Goal: Task Accomplishment & Management: Manage account settings

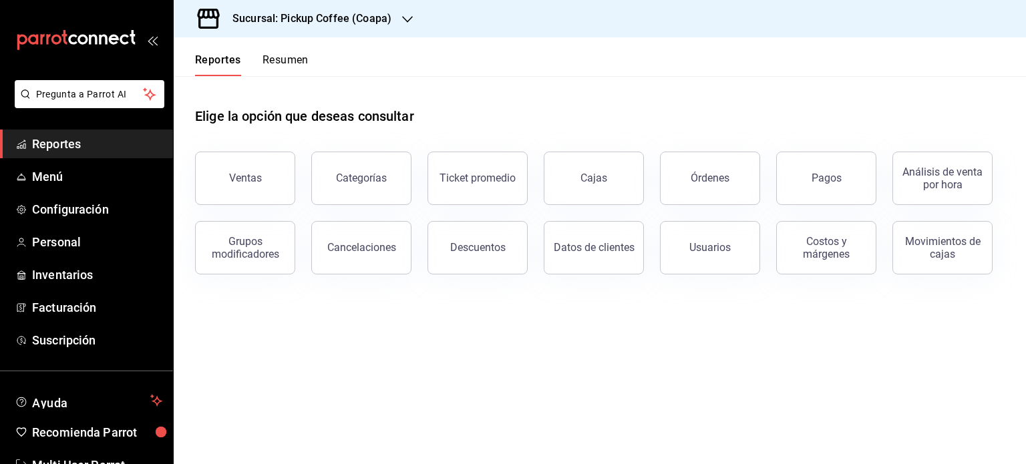
click at [369, 26] on h3 "Sucursal: Pickup Coffee (Coapa)" at bounding box center [307, 19] width 170 height 16
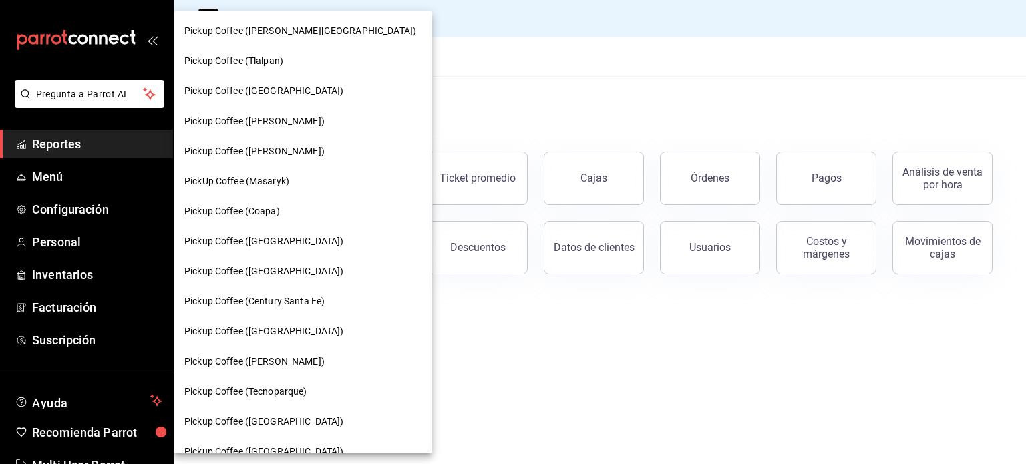
click at [369, 26] on div "Pickup Coffee ([PERSON_NAME][GEOGRAPHIC_DATA])" at bounding box center [303, 31] width 259 height 30
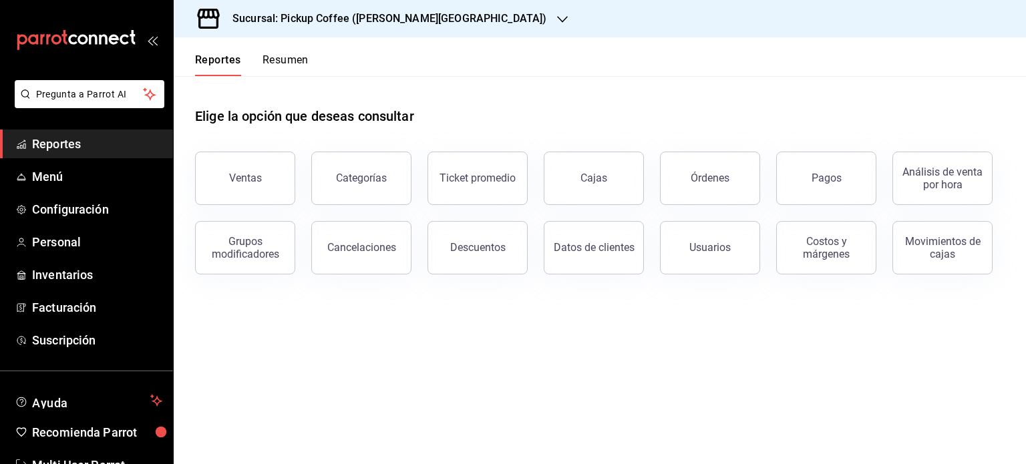
click at [557, 19] on icon "button" at bounding box center [562, 19] width 11 height 11
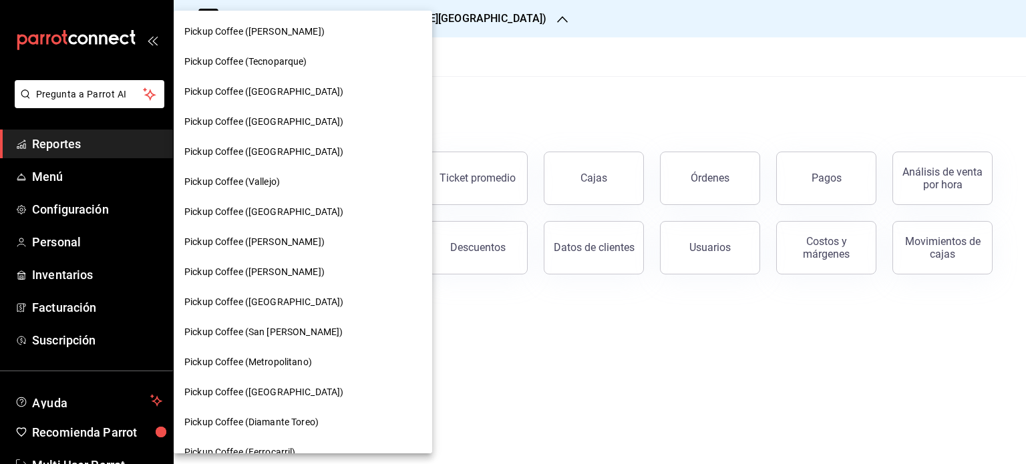
scroll to position [331, 0]
click at [311, 149] on div "Pickup Coffee ([GEOGRAPHIC_DATA])" at bounding box center [302, 151] width 237 height 14
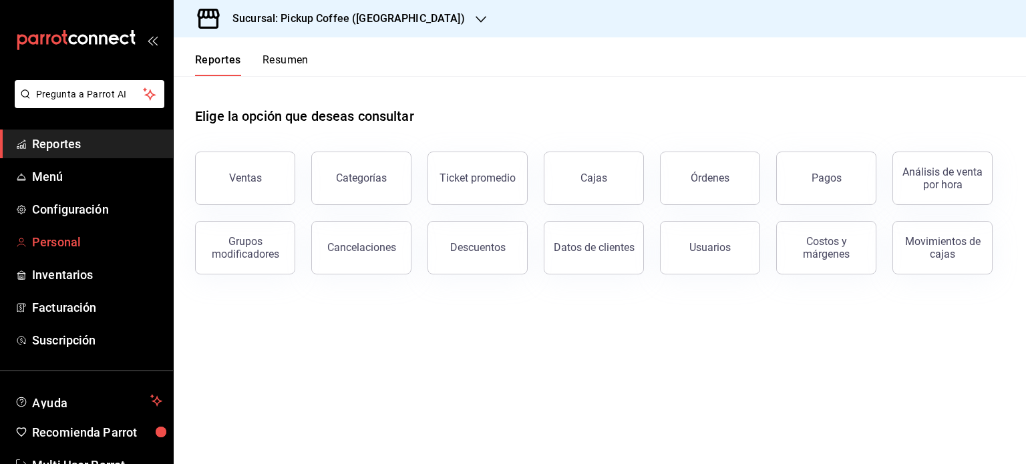
click at [79, 242] on span "Personal" at bounding box center [97, 242] width 130 height 18
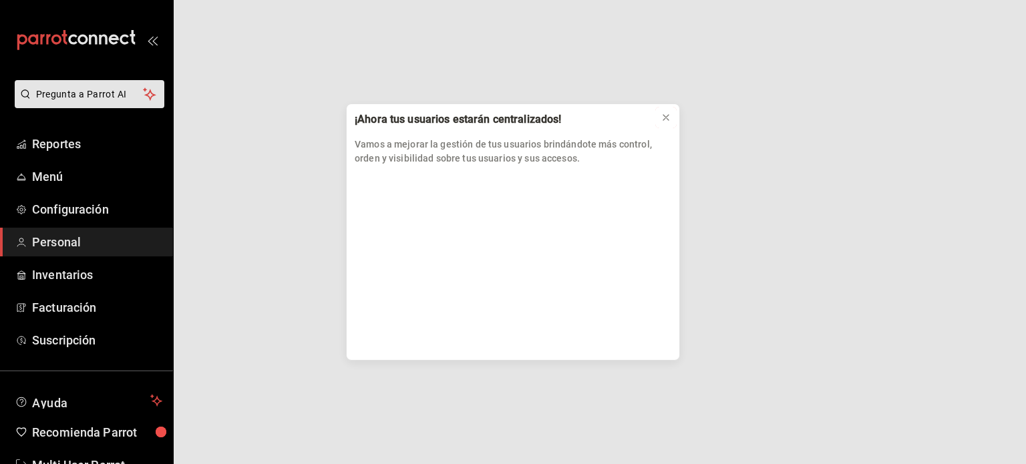
click at [662, 118] on button at bounding box center [666, 117] width 21 height 21
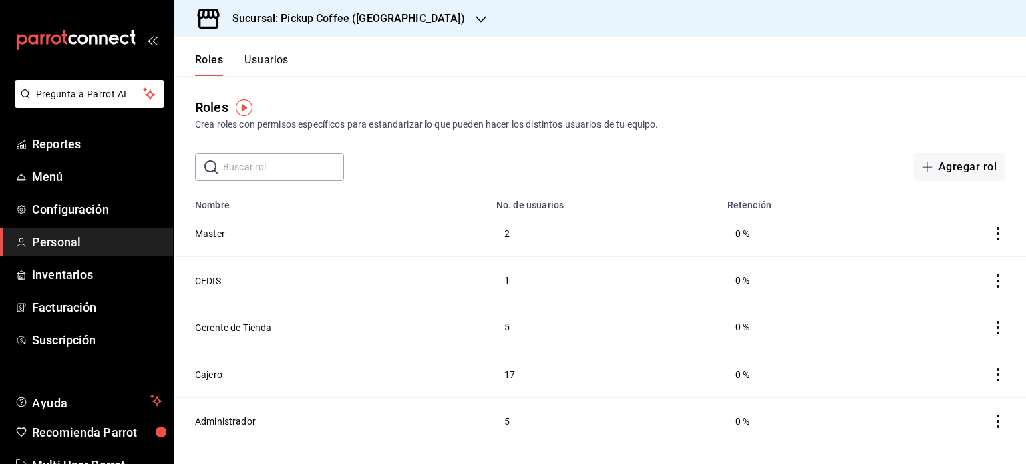
click at [273, 55] on button "Usuarios" at bounding box center [267, 64] width 44 height 23
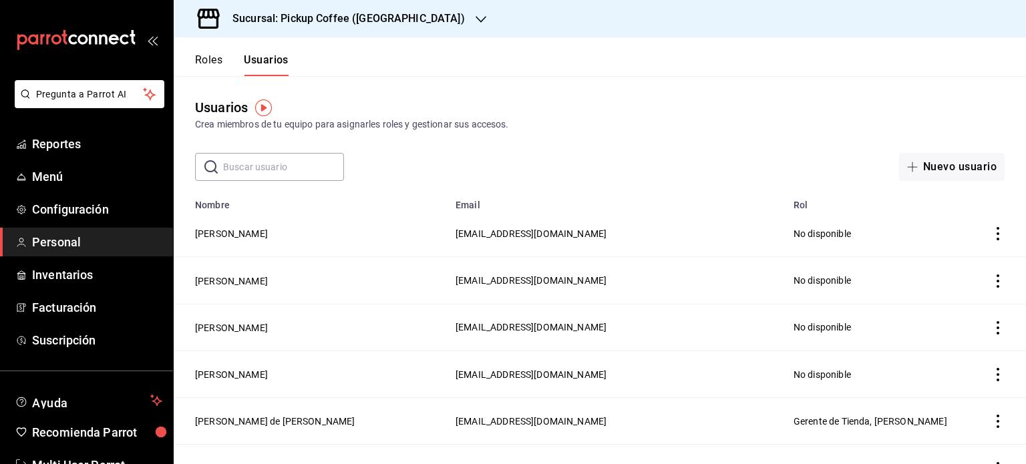
click at [289, 172] on input "text" at bounding box center [283, 167] width 121 height 27
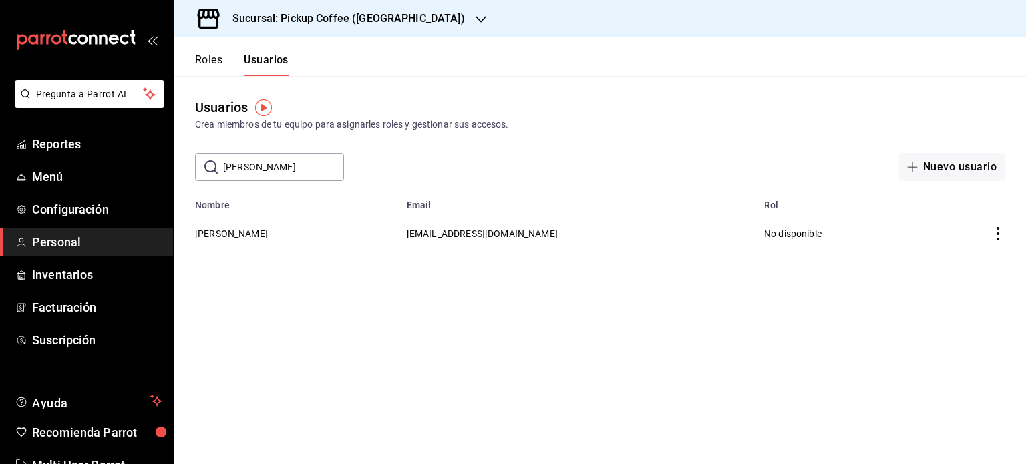
click at [998, 230] on icon "actions" at bounding box center [998, 233] width 3 height 13
click at [962, 249] on span "Eliminar" at bounding box center [950, 253] width 34 height 11
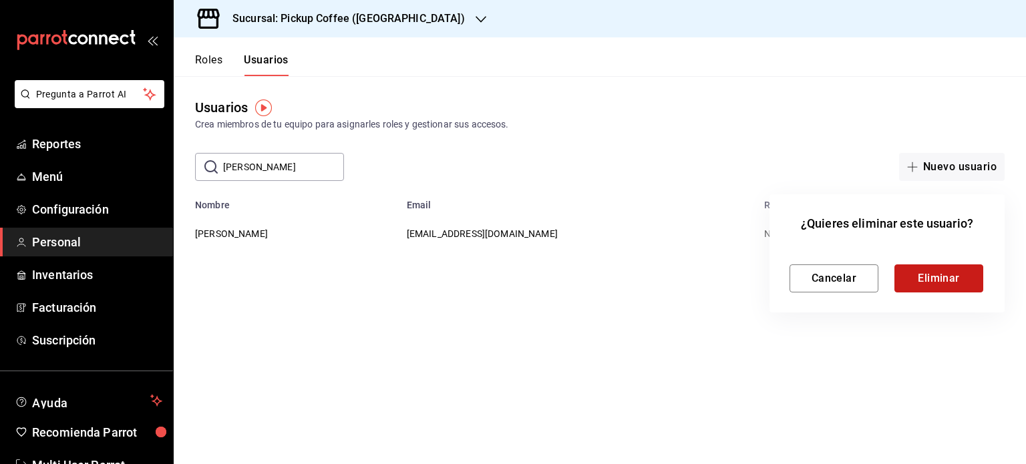
click at [928, 278] on button "Eliminar" at bounding box center [939, 279] width 89 height 28
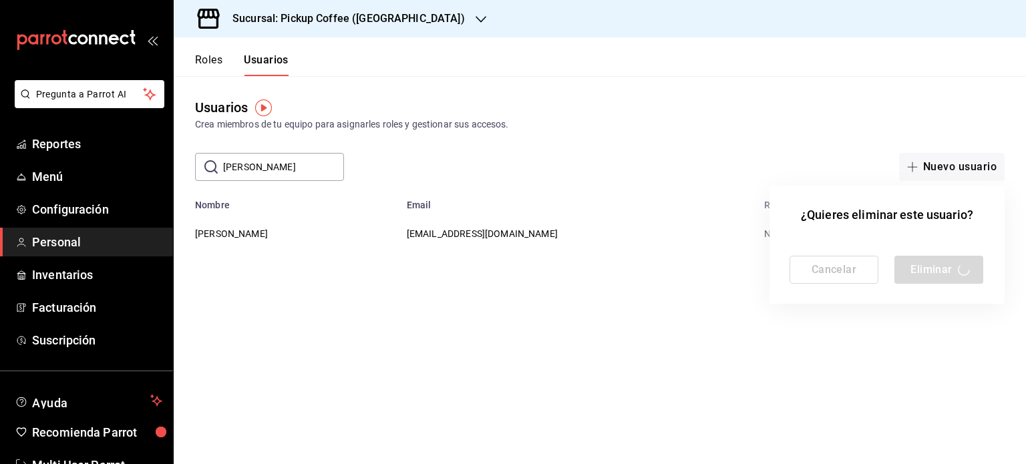
click at [291, 165] on div at bounding box center [513, 232] width 1026 height 464
click at [272, 166] on div at bounding box center [513, 232] width 1026 height 464
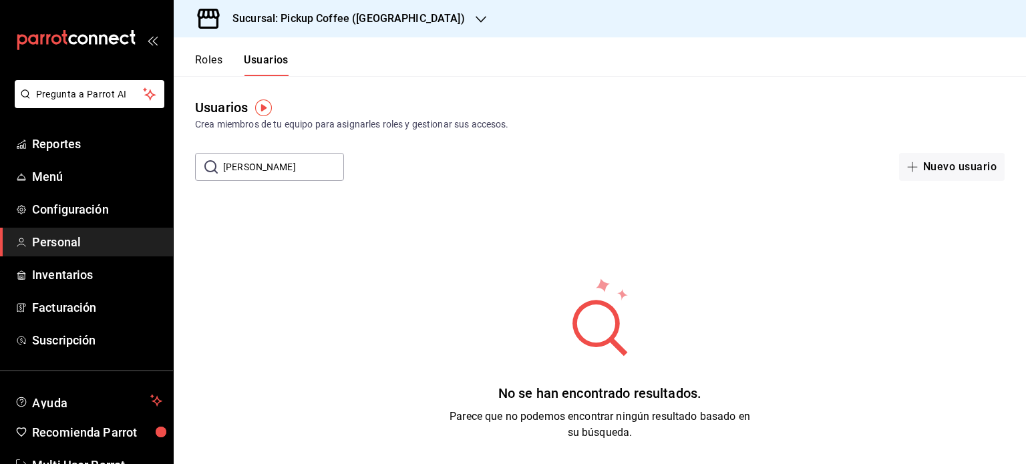
click at [288, 165] on input "[PERSON_NAME]" at bounding box center [283, 167] width 121 height 27
click at [285, 171] on input "[PERSON_NAME]" at bounding box center [283, 167] width 121 height 27
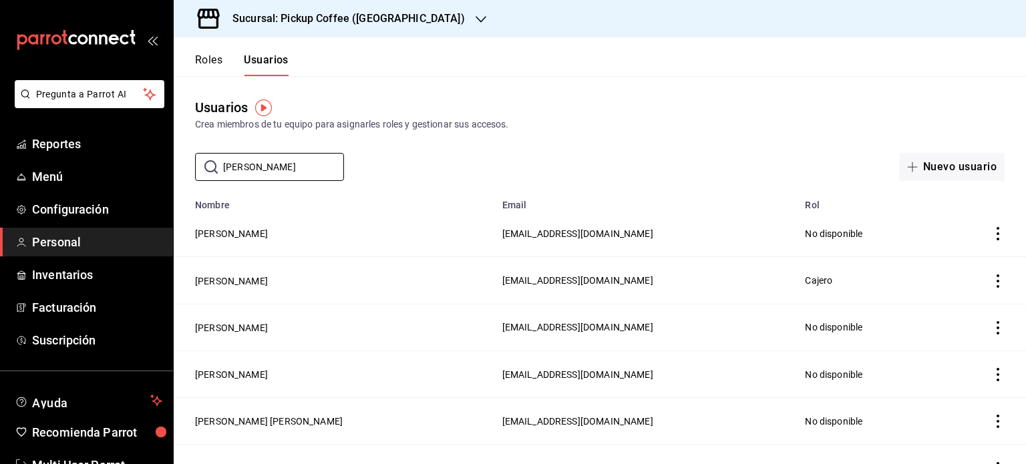
type input "[PERSON_NAME]"
click at [992, 280] on icon "actions" at bounding box center [998, 281] width 13 height 13
click at [973, 299] on li "Eliminar" at bounding box center [939, 300] width 112 height 37
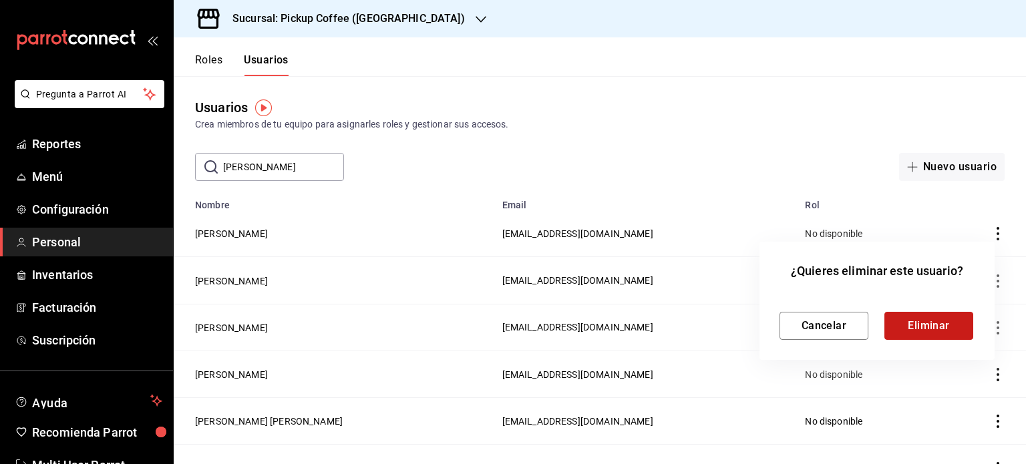
click at [942, 323] on button "Eliminar" at bounding box center [929, 326] width 89 height 28
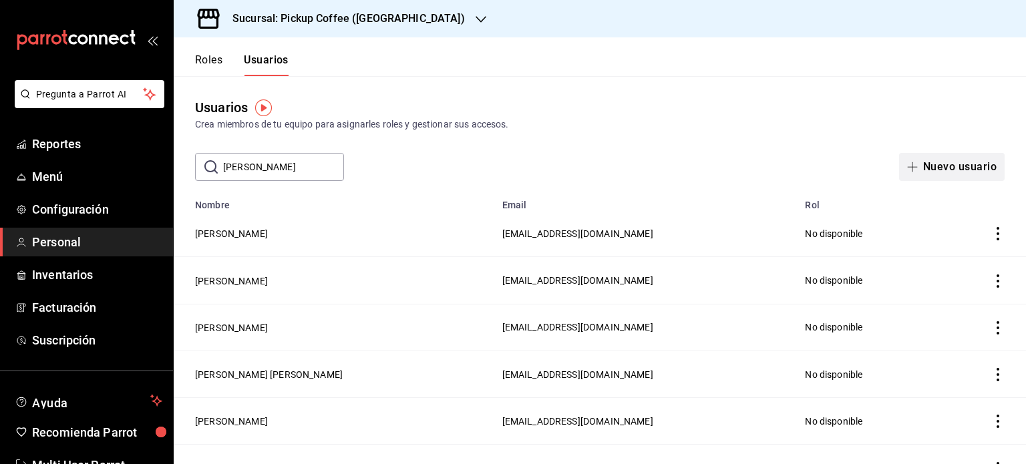
click at [958, 178] on button "Nuevo usuario" at bounding box center [952, 167] width 106 height 28
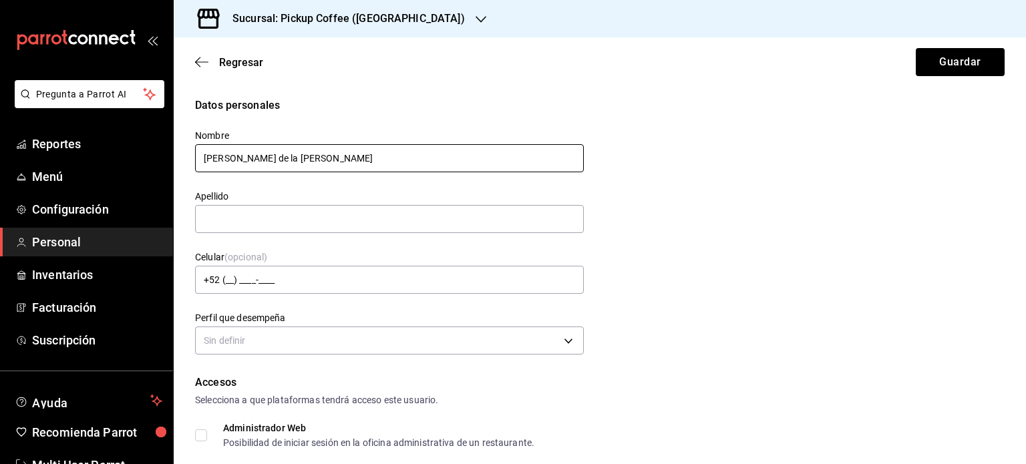
drag, startPoint x: 322, startPoint y: 160, endPoint x: 230, endPoint y: 169, distance: 92.6
click at [230, 169] on input "[PERSON_NAME] de la [PERSON_NAME]" at bounding box center [389, 158] width 389 height 28
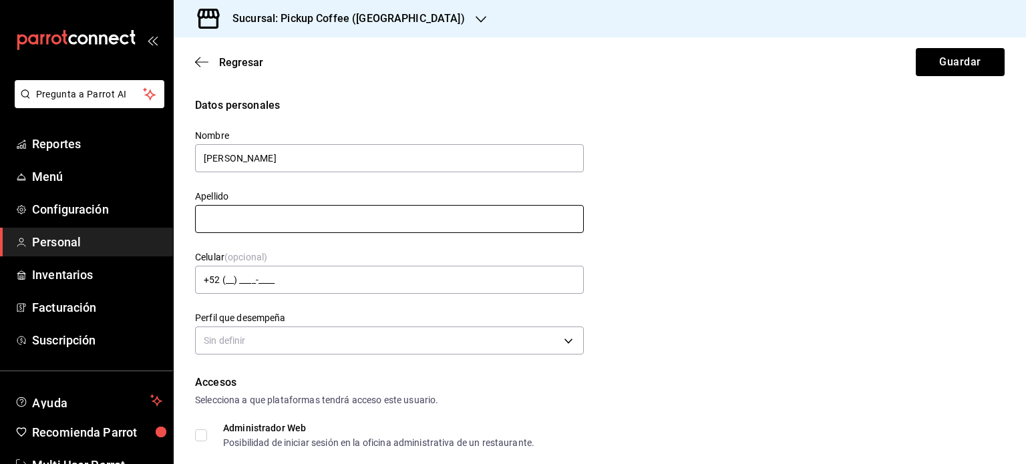
type input "[PERSON_NAME]"
click at [262, 221] on input "text" at bounding box center [389, 219] width 389 height 28
paste input "de la [PERSON_NAME]"
type input "de la [PERSON_NAME]"
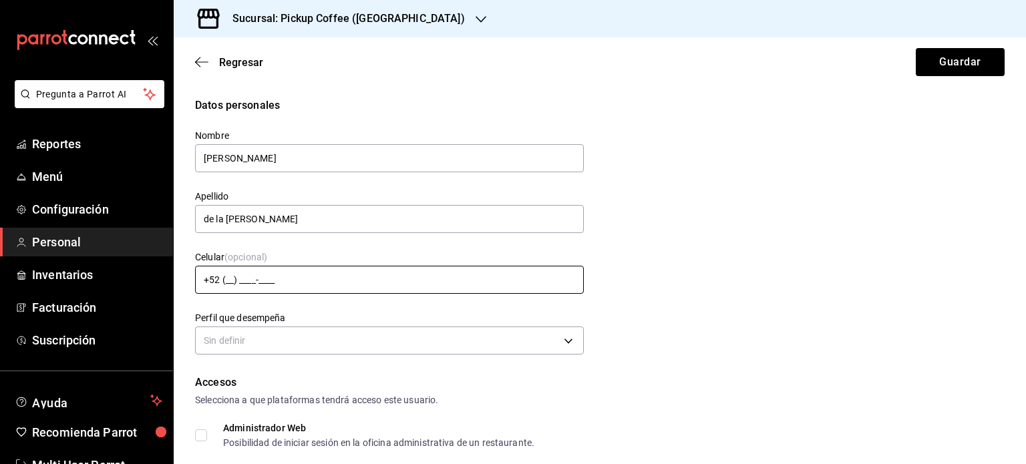
click at [235, 277] on input "+52 (__) ____-____" at bounding box center [389, 280] width 389 height 28
type input "[PHONE_NUMBER]"
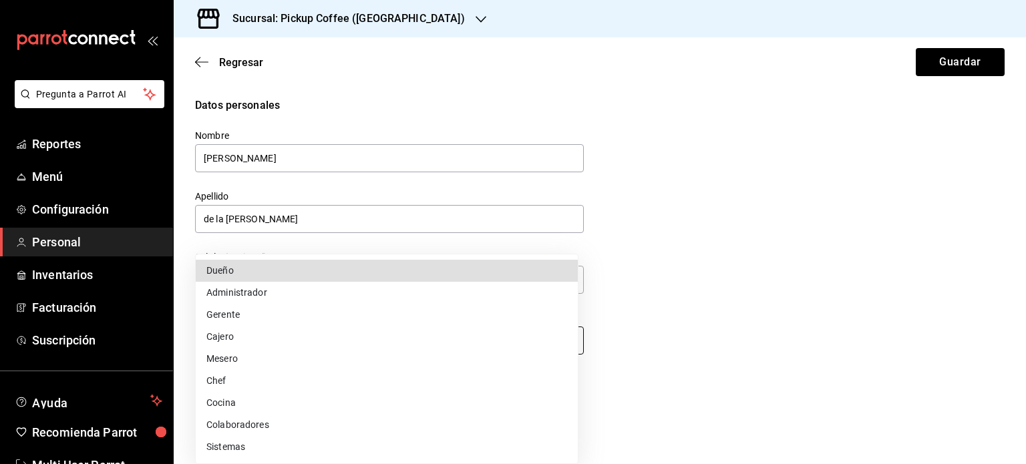
click at [555, 341] on body "Pregunta a Parrot AI Reportes Menú Configuración Personal Inventarios Facturaci…" at bounding box center [513, 232] width 1026 height 464
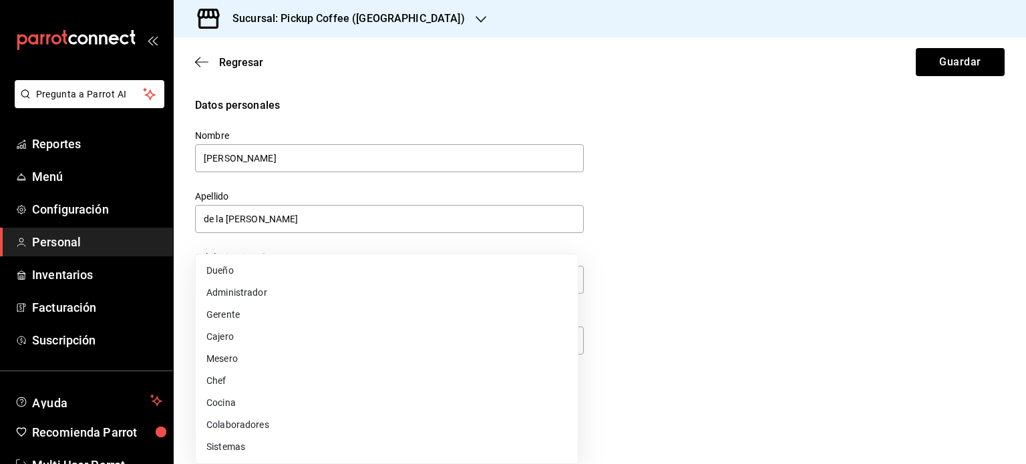
click at [396, 310] on li "Gerente" at bounding box center [387, 315] width 382 height 22
type input "MANAGER"
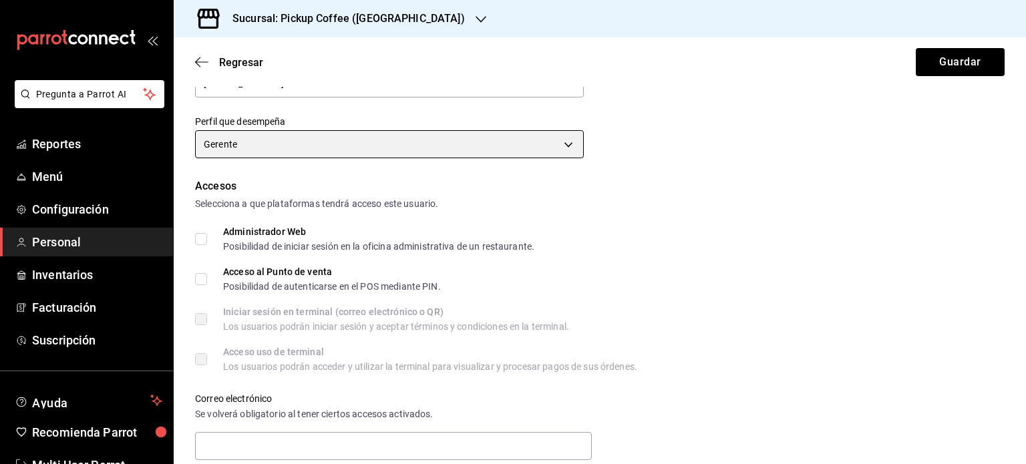
scroll to position [197, 0]
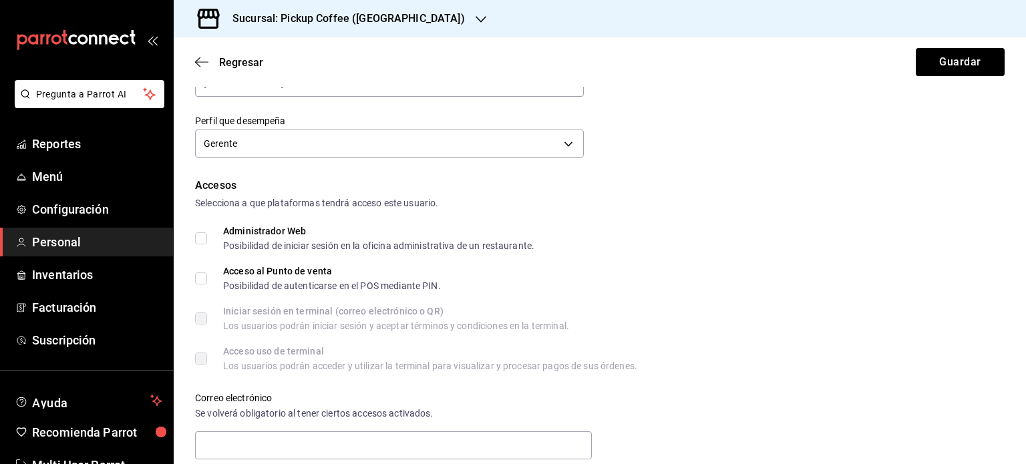
click at [198, 282] on input "Acceso al Punto de venta Posibilidad de autenticarse en el POS mediante PIN." at bounding box center [201, 279] width 12 height 12
checkbox input "true"
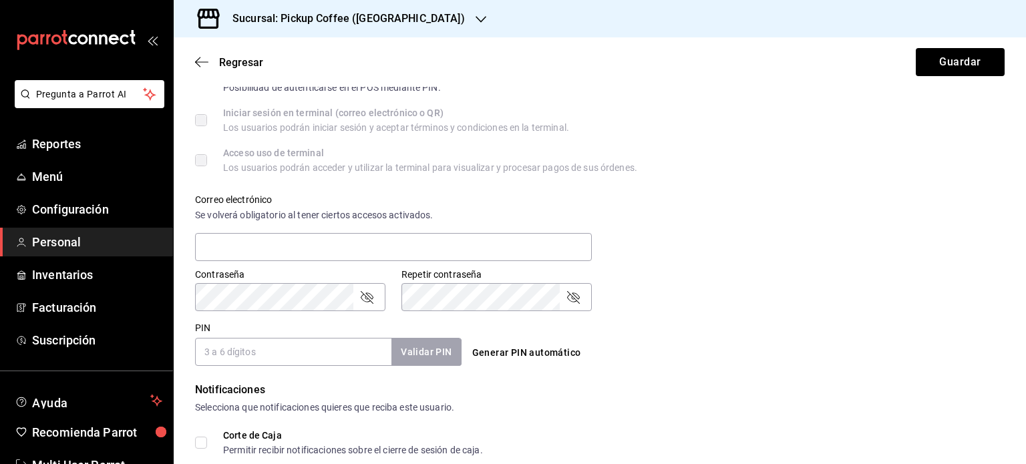
click at [247, 353] on input "PIN" at bounding box center [293, 352] width 196 height 28
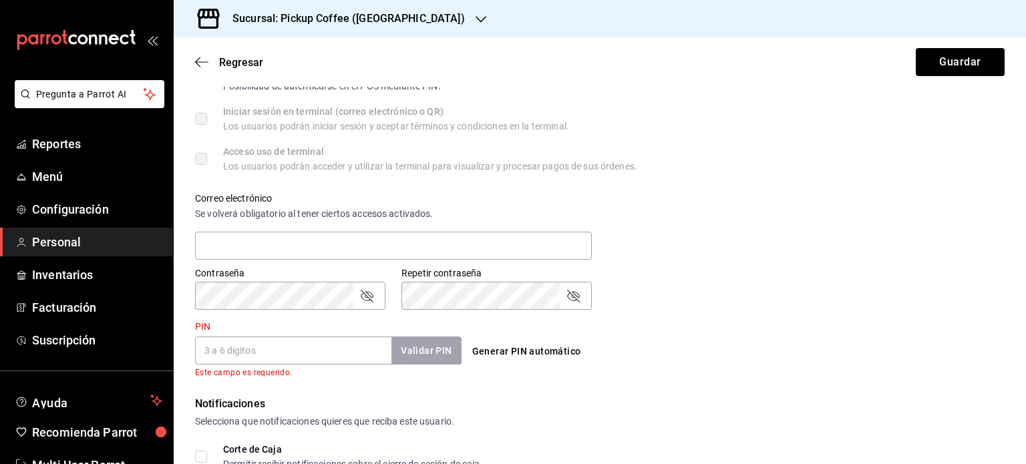
scroll to position [398, 0]
type input "240524"
click at [559, 369] on form "Datos personales Nombre [PERSON_NAME] de la [PERSON_NAME] Celular (opcional) [P…" at bounding box center [600, 162] width 810 height 924
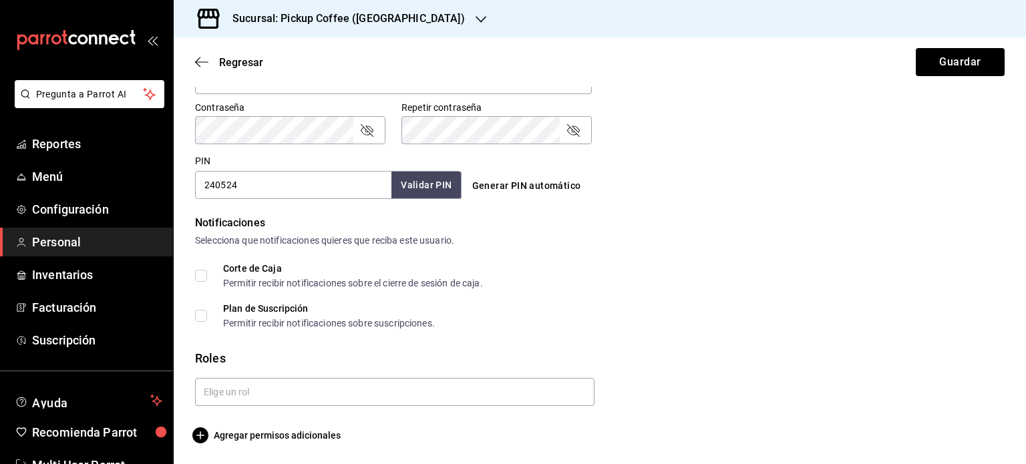
scroll to position [563, 0]
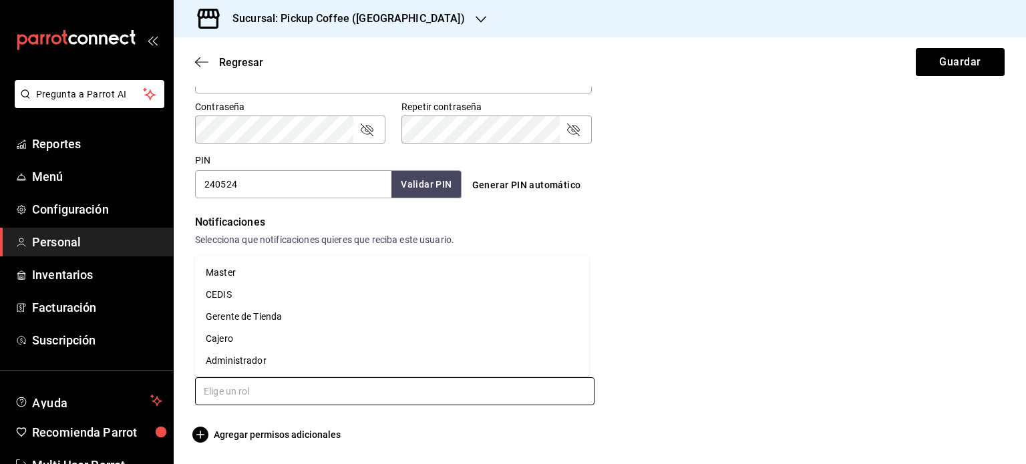
click at [220, 384] on input "text" at bounding box center [395, 392] width 400 height 28
drag, startPoint x: 234, startPoint y: 335, endPoint x: 261, endPoint y: 315, distance: 34.3
click at [261, 315] on ul "Master CEDIS Gerente de [PERSON_NAME] Administrador" at bounding box center [392, 317] width 394 height 121
click at [261, 315] on li "Gerente de Tienda" at bounding box center [392, 317] width 394 height 22
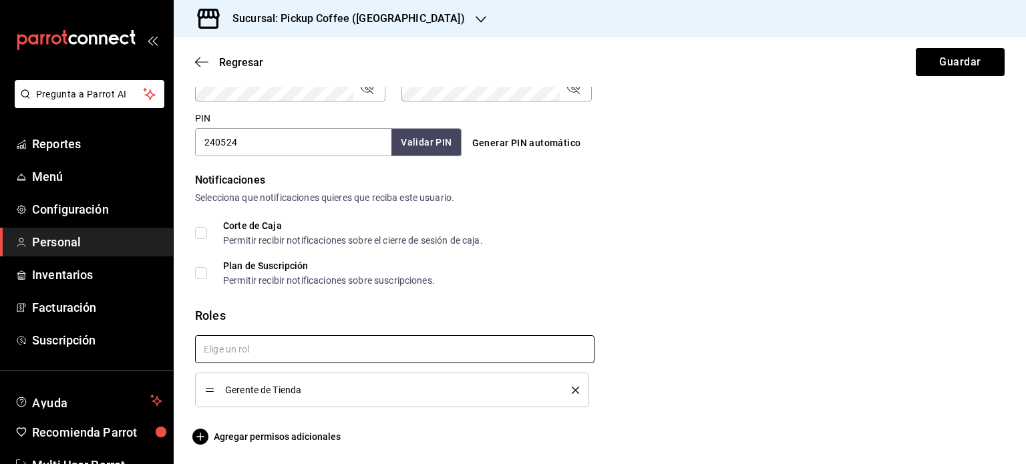
scroll to position [607, 0]
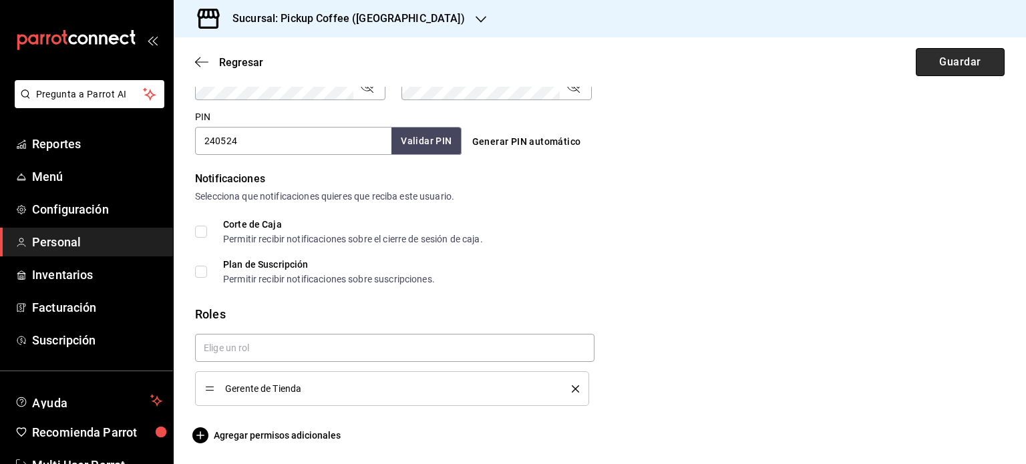
click at [941, 72] on button "Guardar" at bounding box center [960, 62] width 89 height 28
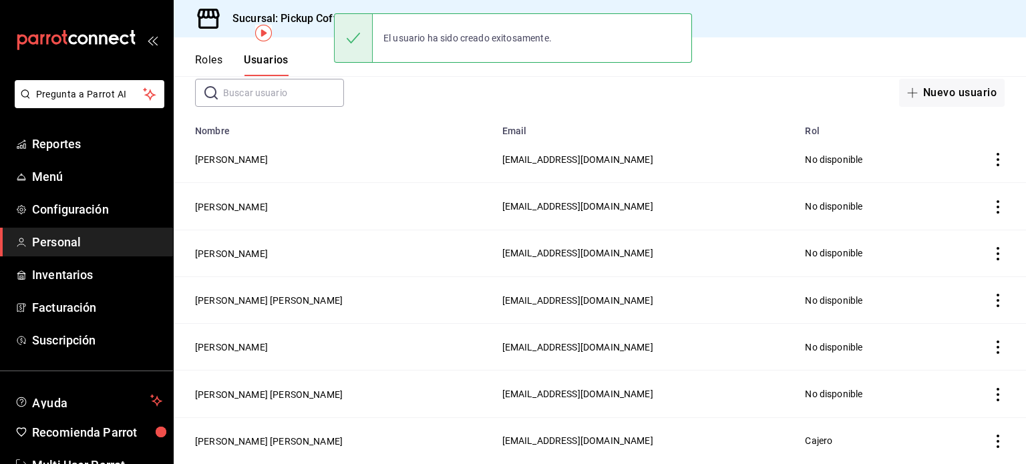
scroll to position [75, 0]
click at [285, 79] on div "​ ​" at bounding box center [269, 93] width 149 height 28
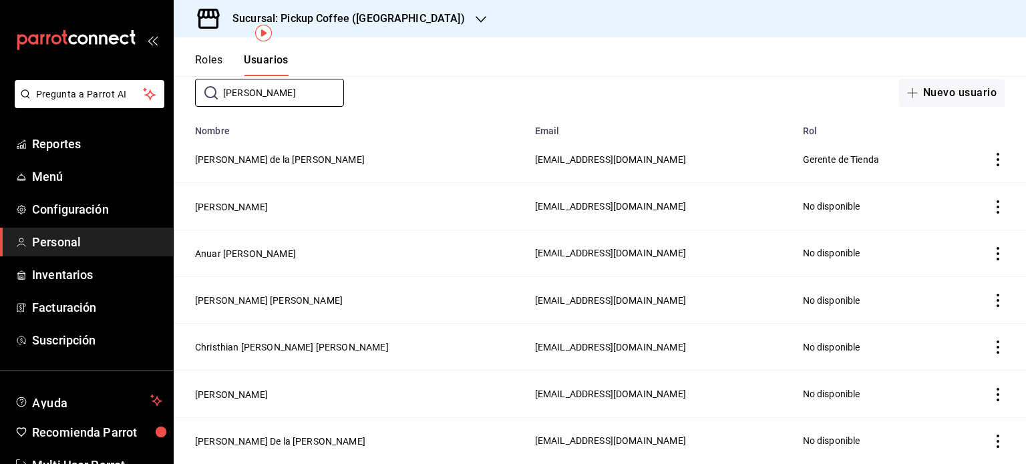
type input "[PERSON_NAME]"
click at [992, 161] on icon "actions" at bounding box center [998, 159] width 13 height 13
click at [296, 157] on div at bounding box center [513, 232] width 1026 height 464
click at [285, 162] on button "[PERSON_NAME] de la [PERSON_NAME]" at bounding box center [280, 159] width 170 height 13
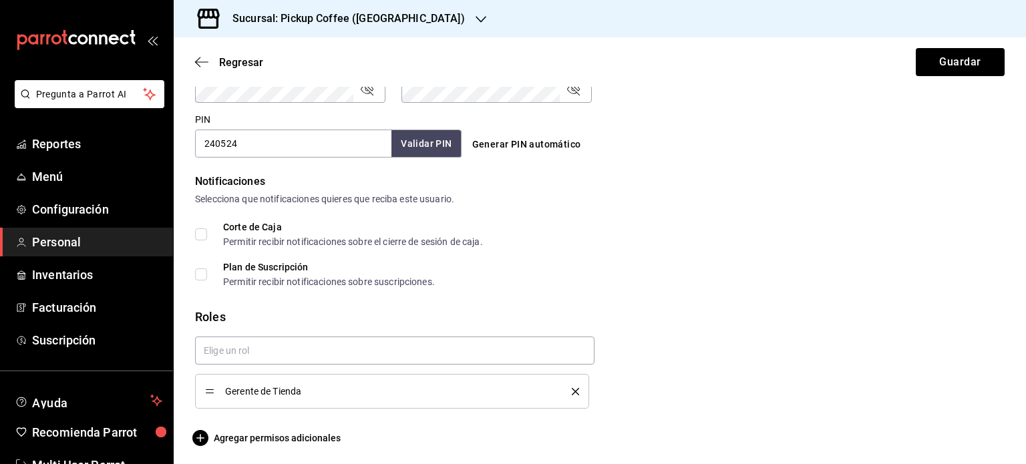
scroll to position [607, 0]
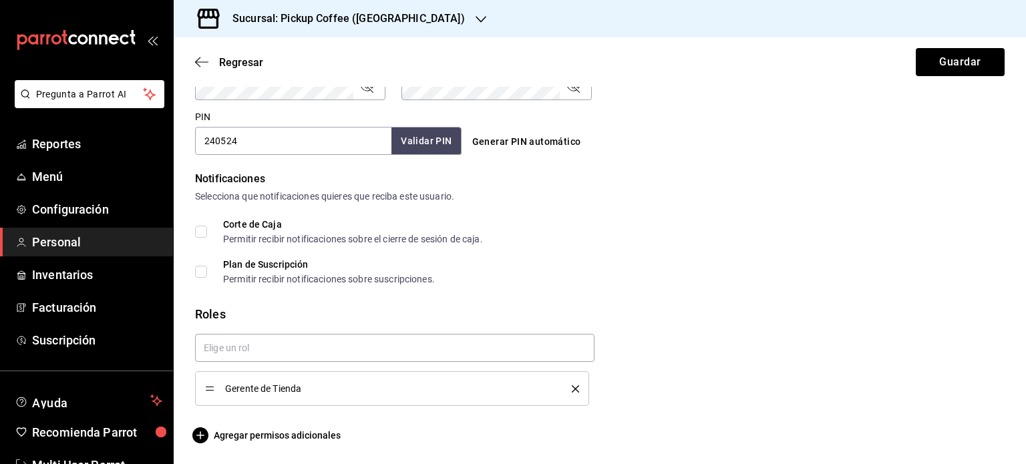
click at [434, 364] on div "Gerente de Tienda" at bounding box center [395, 370] width 400 height 72
click at [440, 348] on input "text" at bounding box center [395, 348] width 400 height 28
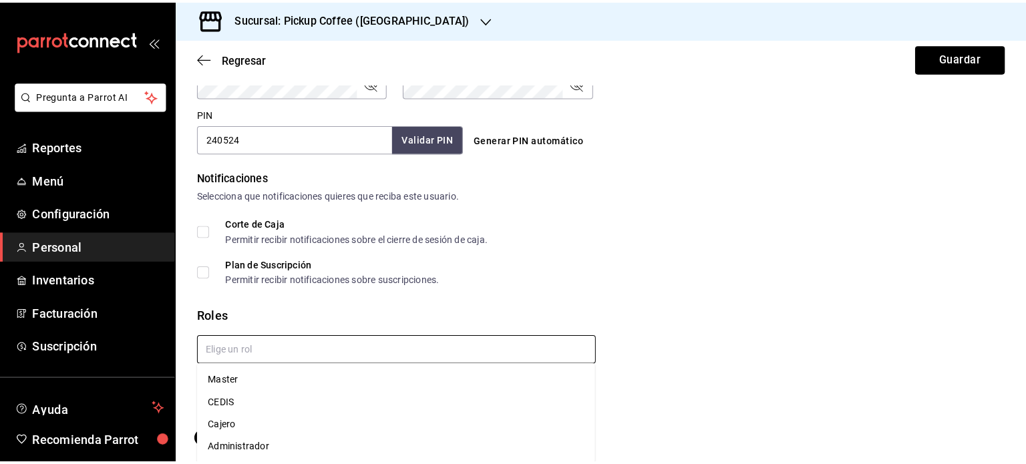
scroll to position [0, 0]
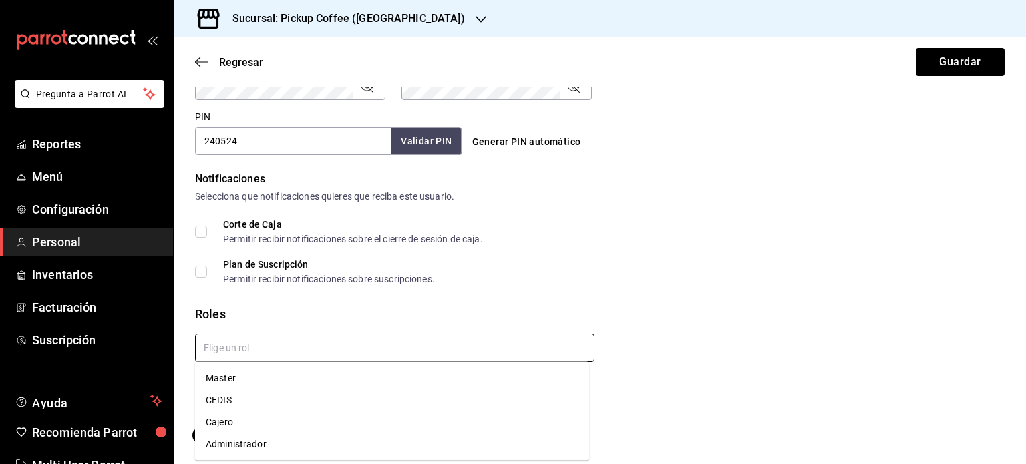
click at [392, 415] on li "Cajero" at bounding box center [392, 423] width 394 height 22
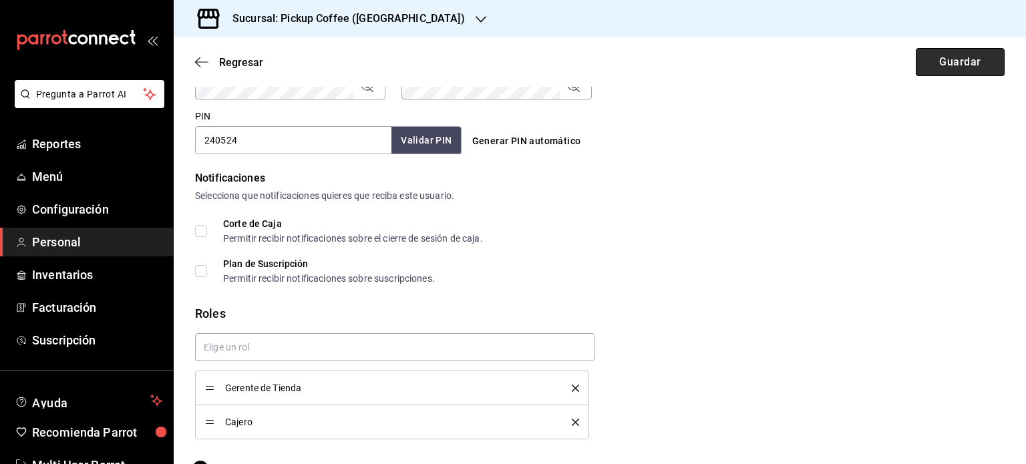
click at [963, 67] on button "Guardar" at bounding box center [960, 62] width 89 height 28
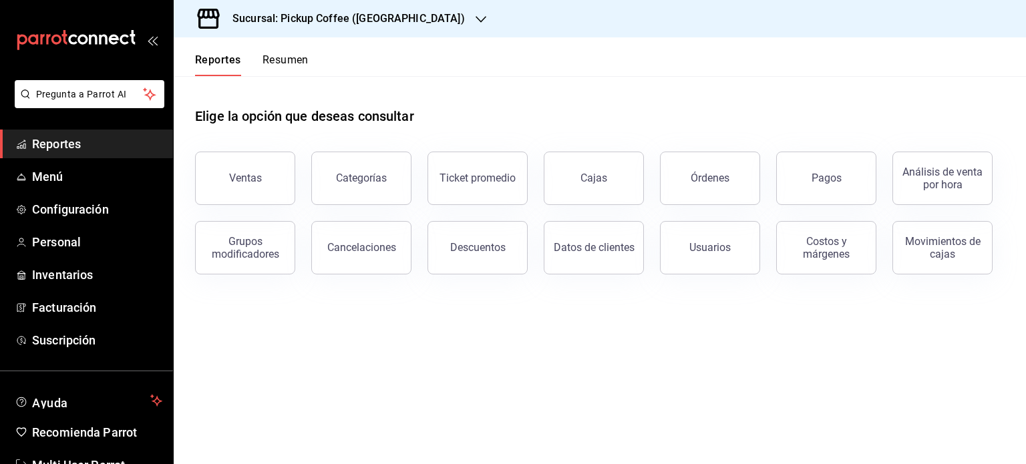
click at [417, 17] on h3 "Sucursal: Pickup Coffee ([GEOGRAPHIC_DATA])" at bounding box center [343, 19] width 243 height 16
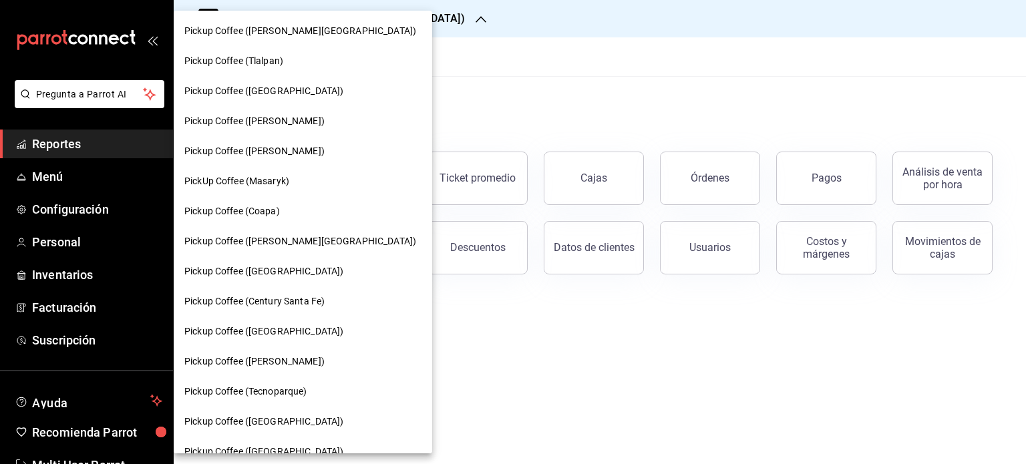
click at [292, 55] on div "Pickup Coffee (Tlalpan)" at bounding box center [302, 61] width 237 height 14
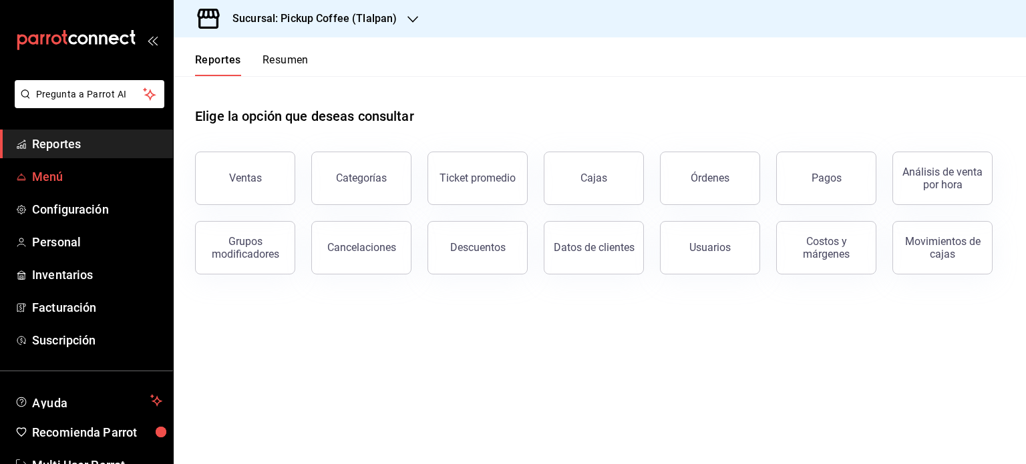
click at [77, 178] on span "Menú" at bounding box center [97, 177] width 130 height 18
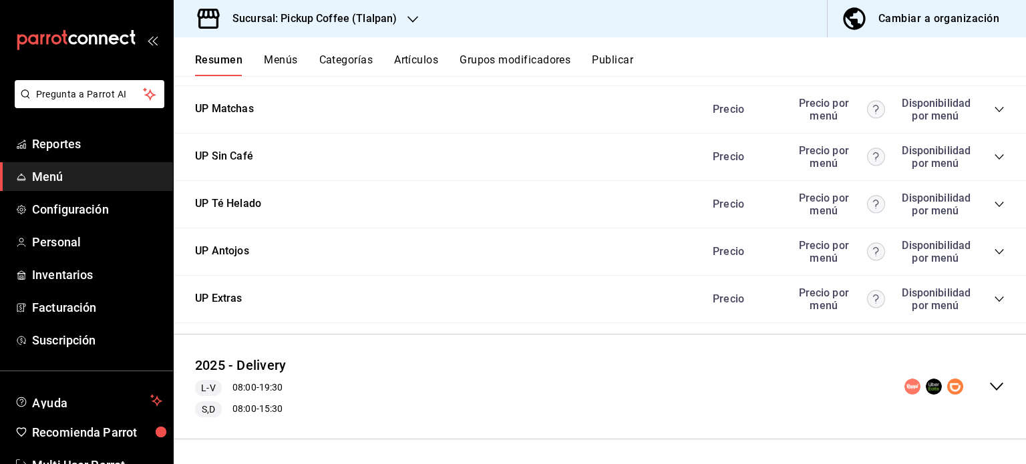
scroll to position [784, 0]
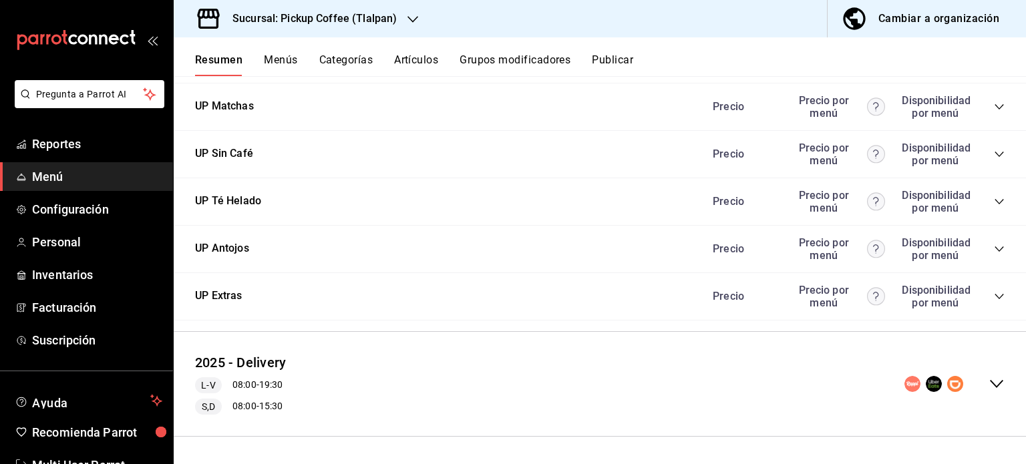
click at [989, 387] on icon "collapse-menu-row" at bounding box center [997, 384] width 16 height 16
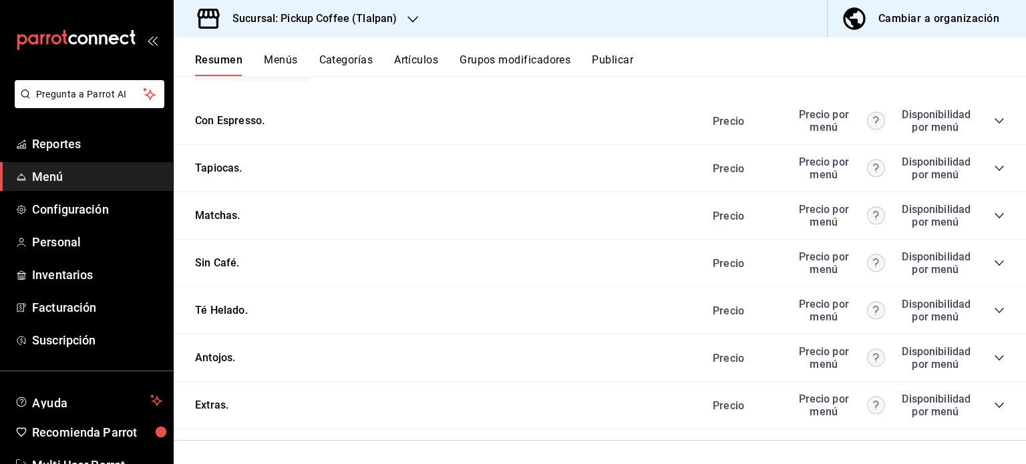
scroll to position [1624, 0]
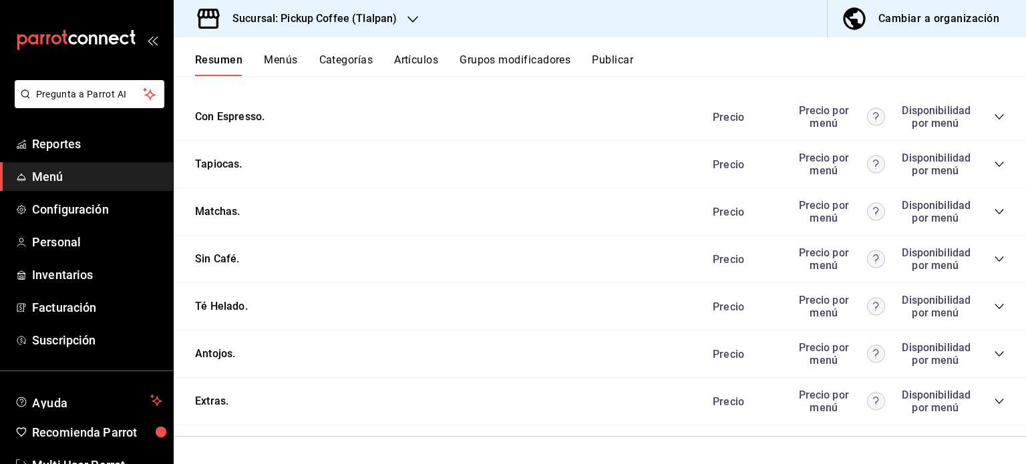
click at [994, 351] on icon "collapse-category-row" at bounding box center [999, 354] width 11 height 11
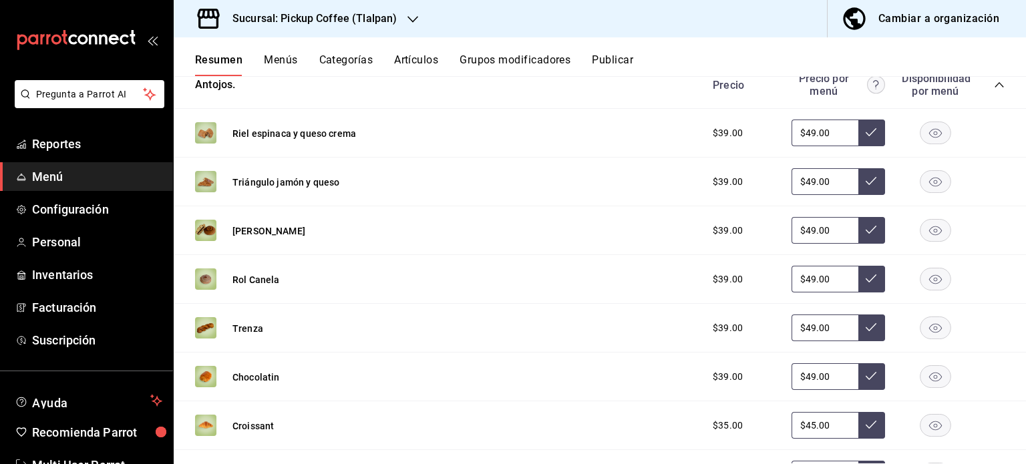
scroll to position [1891, 0]
click at [922, 183] on rect "button" at bounding box center [936, 181] width 31 height 22
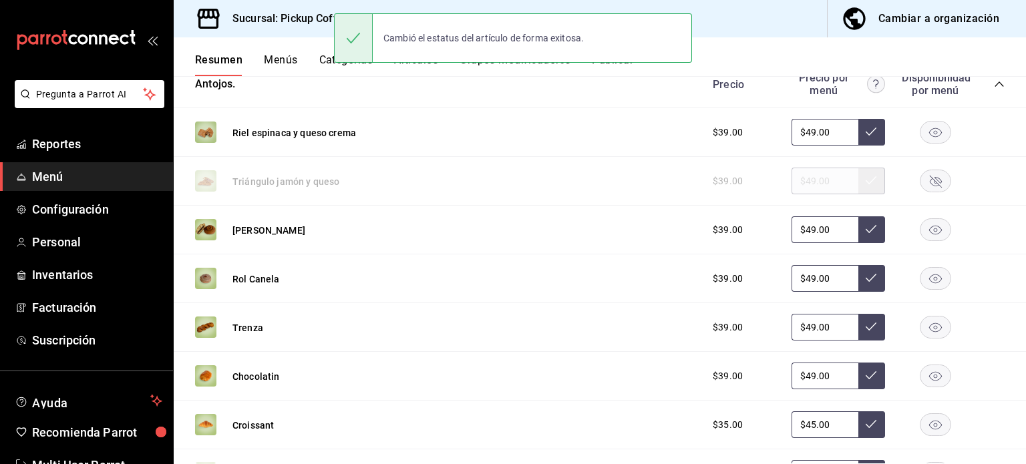
drag, startPoint x: 941, startPoint y: 347, endPoint x: 929, endPoint y: 367, distance: 23.4
click at [930, 366] on div "Riel espinaca y queso crema $39.00 $49.00 Triángulo jamón y queso $39.00 $49.00…" at bounding box center [600, 357] width 853 height 499
click at [925, 378] on rect "button" at bounding box center [936, 377] width 31 height 22
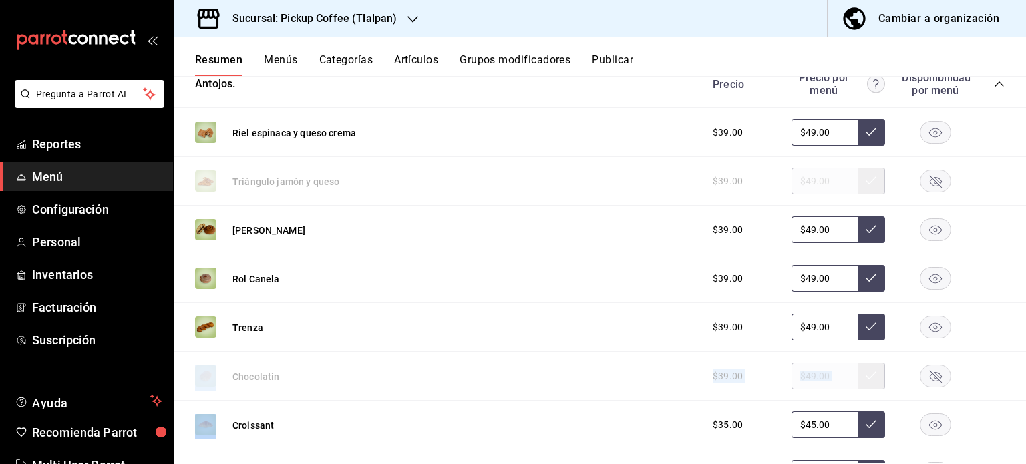
click at [927, 330] on rect "button" at bounding box center [936, 328] width 31 height 22
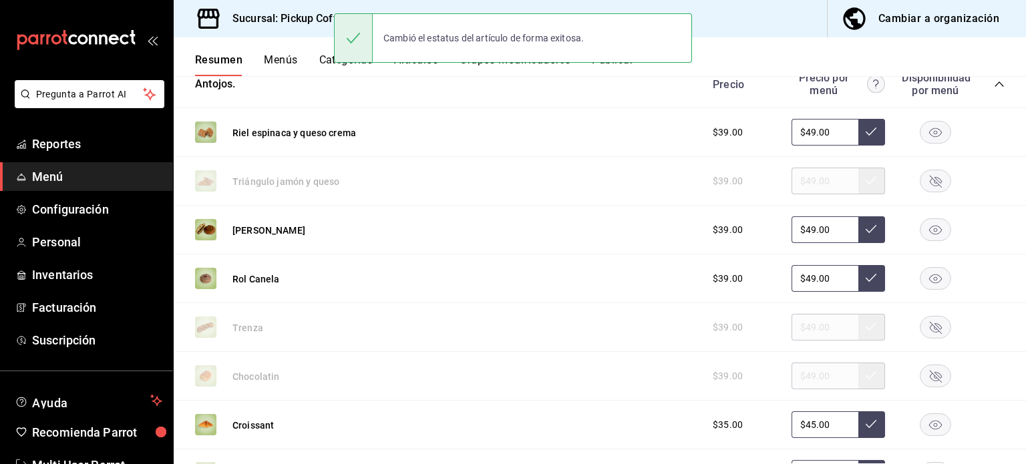
click at [986, 261] on div "Rol Canela $39.00 $49.00" at bounding box center [600, 279] width 853 height 49
